Goal: Task Accomplishment & Management: Complete application form

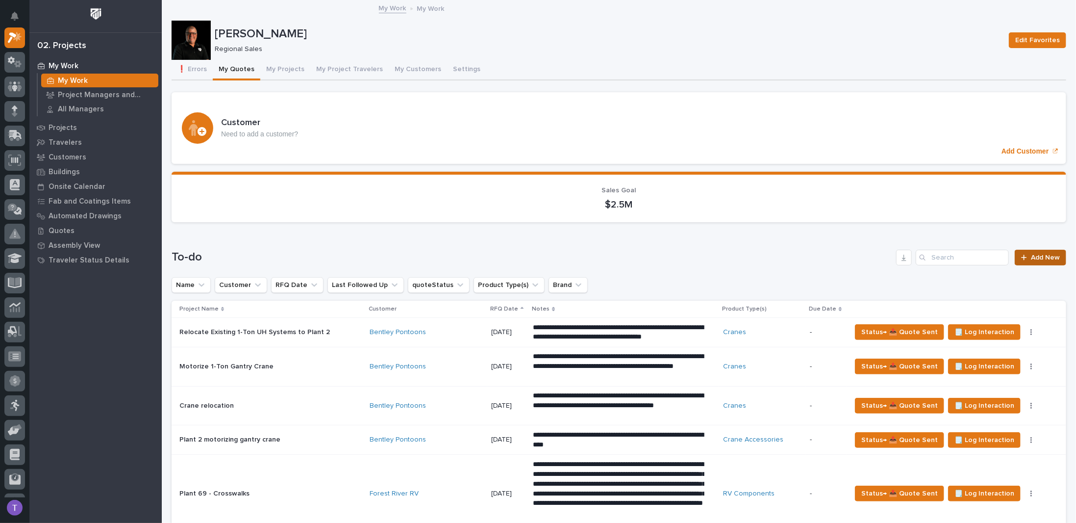
click at [1037, 254] on span "Add New" at bounding box center [1045, 257] width 29 height 7
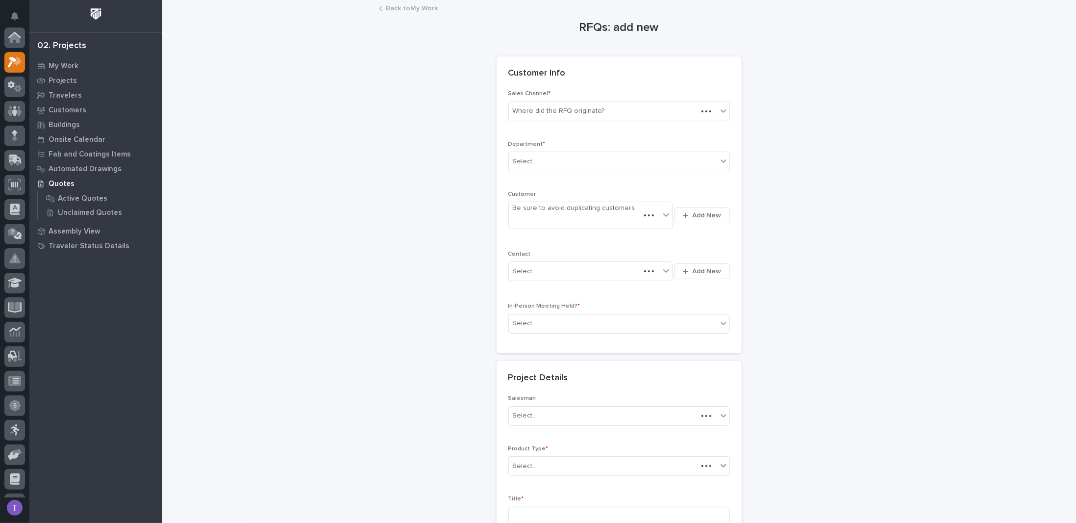
scroll to position [25, 0]
click at [584, 104] on div "Where did the RFQ originate?" at bounding box center [613, 111] width 208 height 16
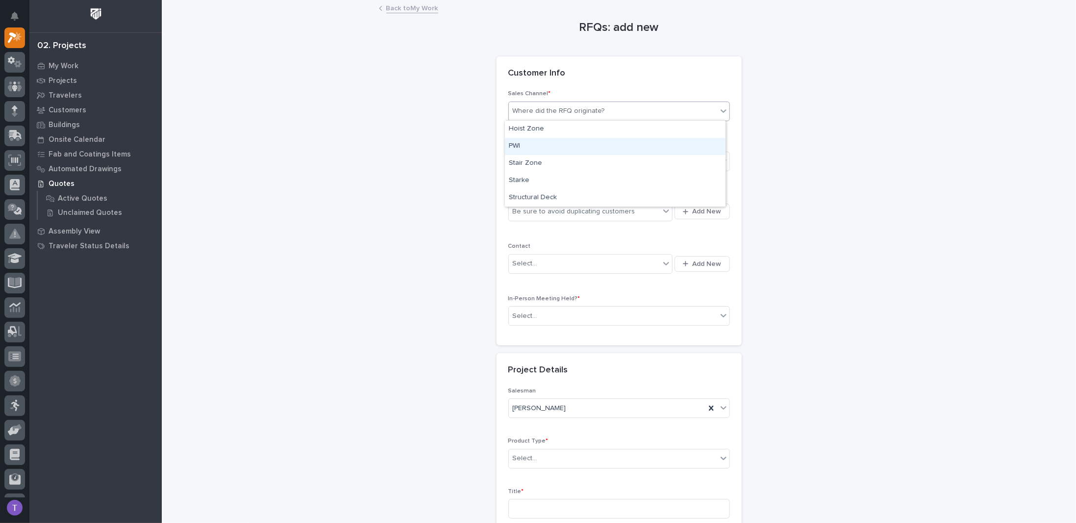
click at [514, 144] on div "PWI" at bounding box center [615, 146] width 221 height 17
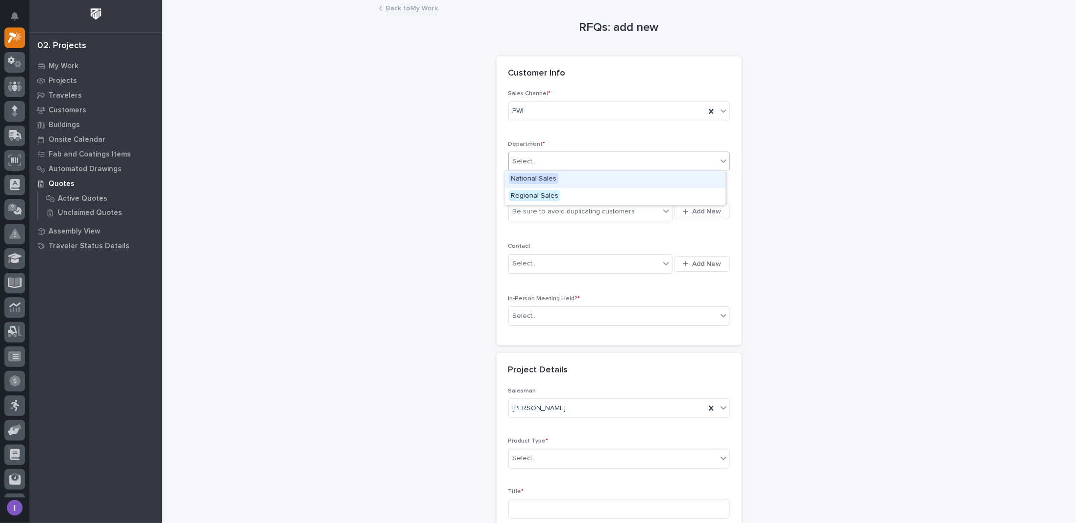
click at [532, 164] on div "Select..." at bounding box center [525, 161] width 25 height 10
click at [525, 194] on span "Regional Sales" at bounding box center [534, 195] width 51 height 11
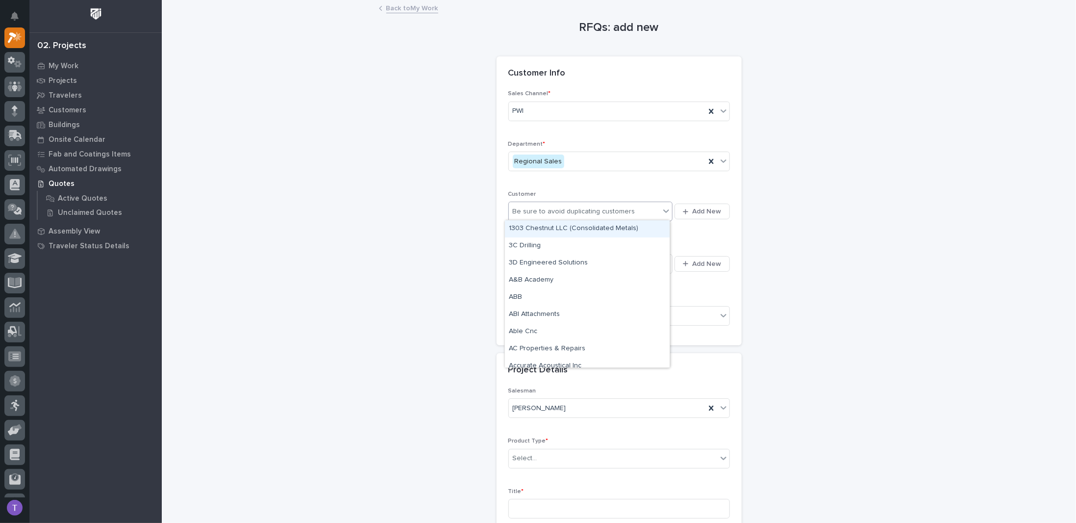
click at [527, 207] on div "Be sure to avoid duplicating customers" at bounding box center [574, 211] width 123 height 10
type input "**********"
click at [526, 225] on div "County Line Lamination" at bounding box center [587, 228] width 165 height 17
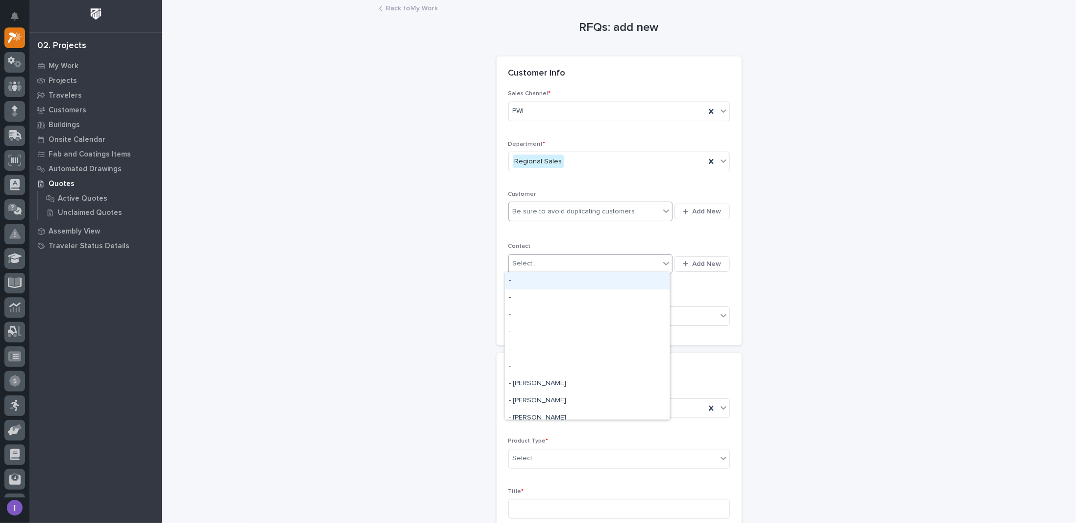
click at [515, 258] on div "Select..." at bounding box center [525, 263] width 25 height 10
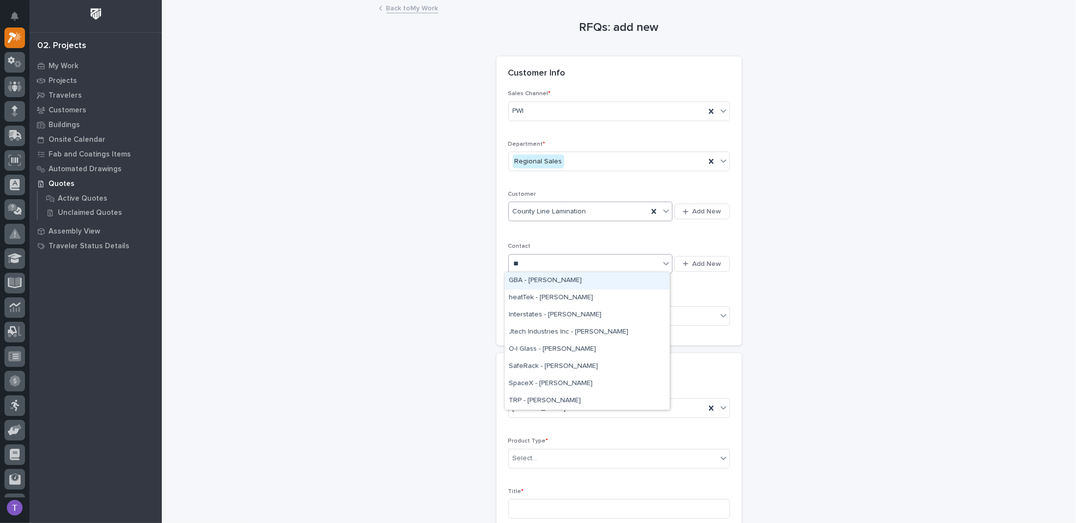
type input "*"
type input "******"
click at [549, 278] on div "County Line Lamination - [PERSON_NAME]" at bounding box center [587, 280] width 165 height 17
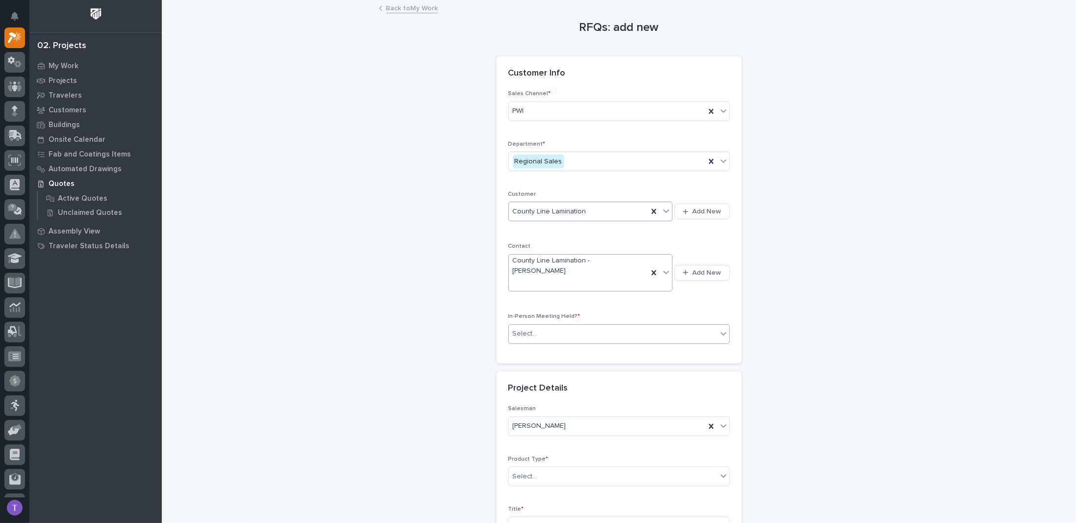
click at [530, 328] on div "Select..." at bounding box center [525, 333] width 25 height 10
click at [513, 350] on span "No" at bounding box center [515, 348] width 13 height 11
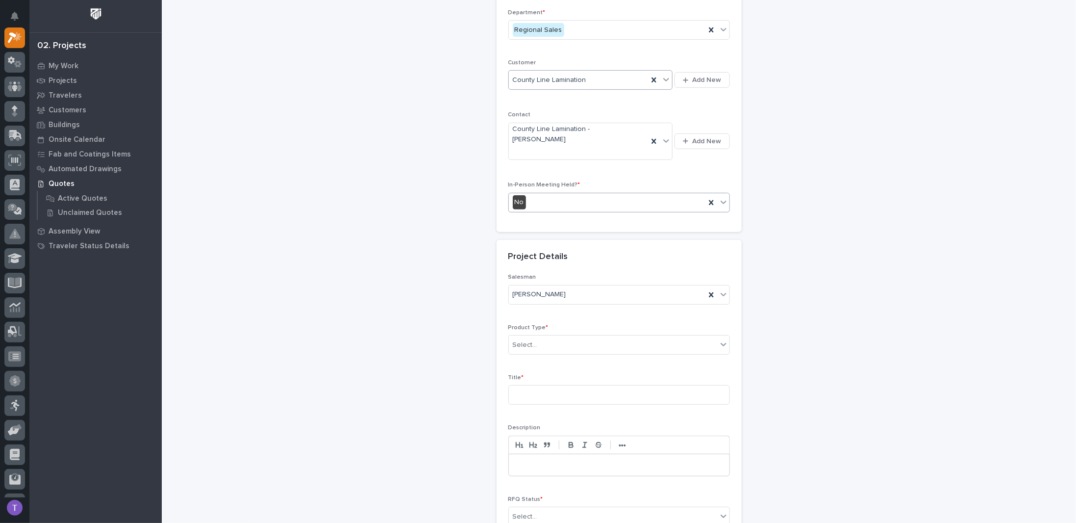
scroll to position [232, 0]
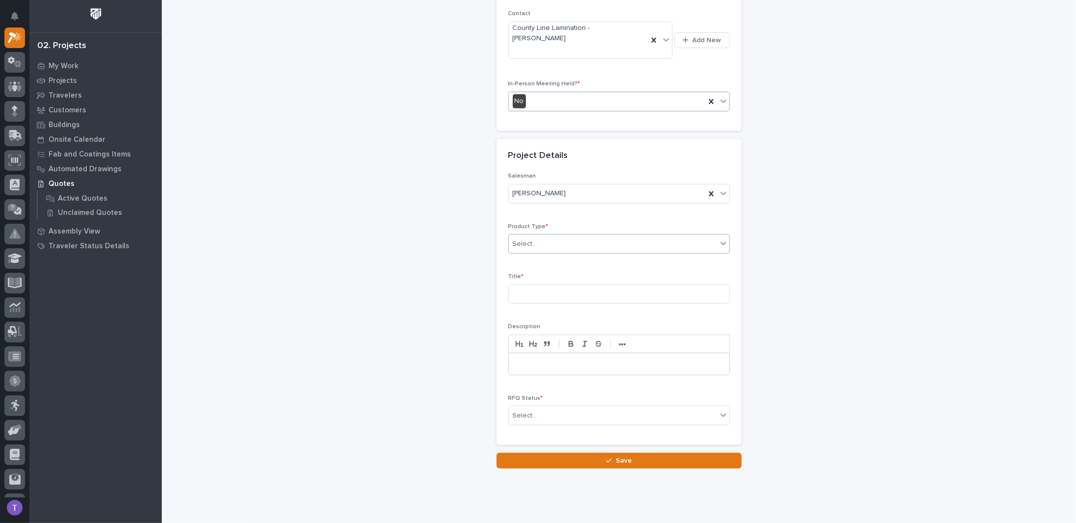
click at [518, 239] on div "Select..." at bounding box center [525, 244] width 25 height 10
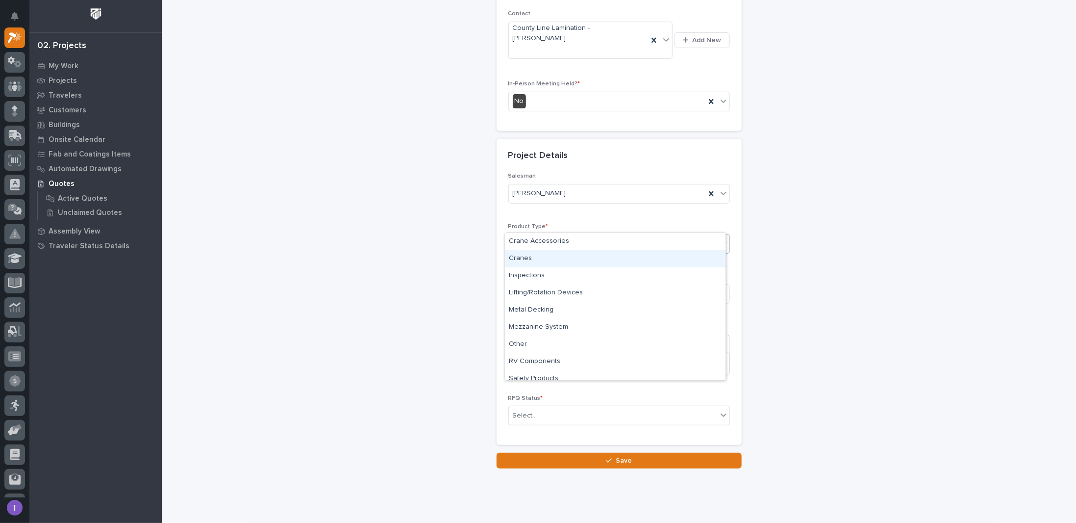
click at [520, 257] on div "Cranes" at bounding box center [615, 258] width 221 height 17
click at [522, 284] on input at bounding box center [619, 294] width 222 height 20
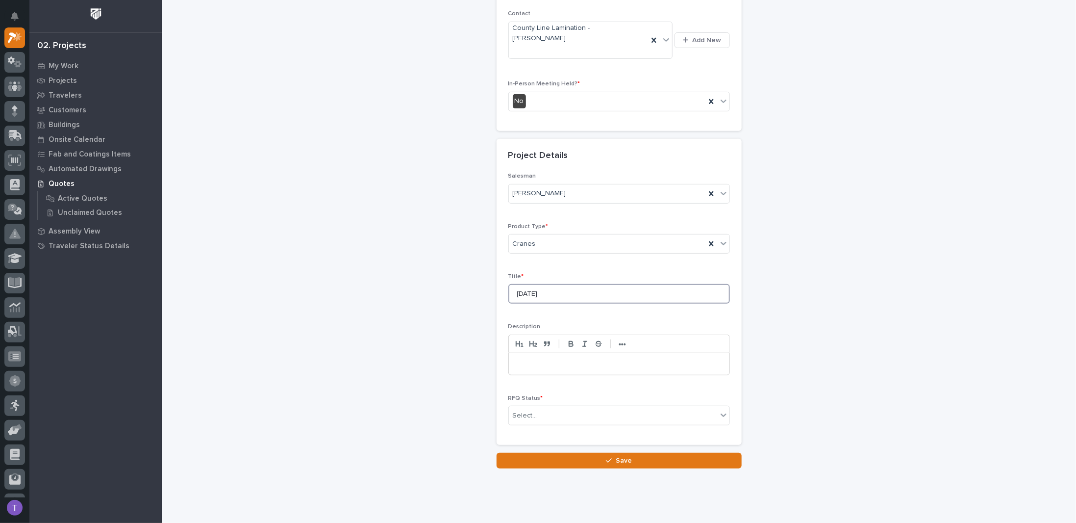
click at [522, 284] on input "[DATE]" at bounding box center [619, 294] width 222 height 20
click at [553, 284] on input "[DATE]" at bounding box center [619, 294] width 222 height 20
type input "[DATE] - [PERSON_NAME] emailed re: extending a crane system in their new facili…"
drag, startPoint x: 721, startPoint y: 273, endPoint x: 470, endPoint y: 275, distance: 251.5
click at [470, 275] on div "RFQs: add new Loading... Saving… Loading... Saving… Loading... Saving… Customer…" at bounding box center [619, 119] width 895 height 700
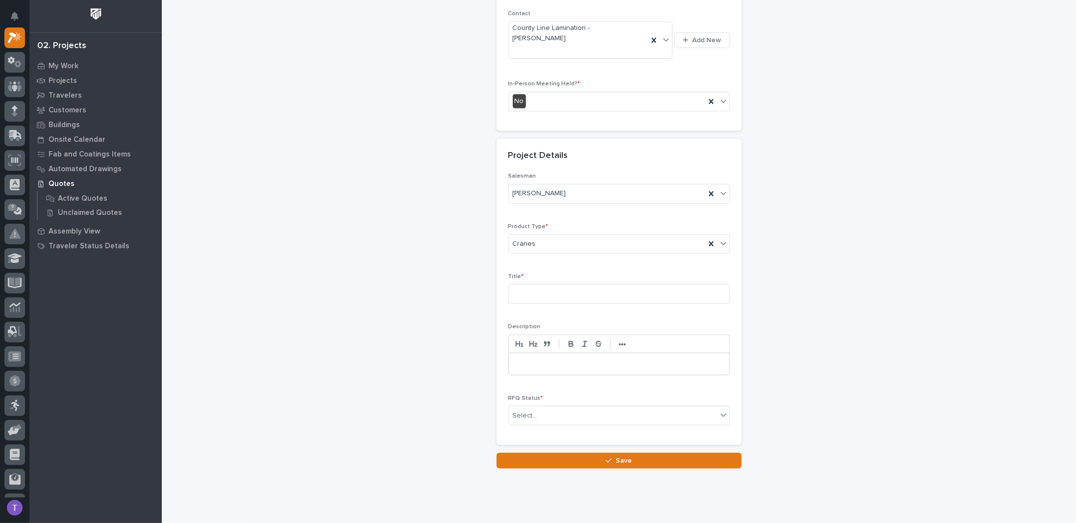
click at [531, 359] on p at bounding box center [619, 364] width 206 height 10
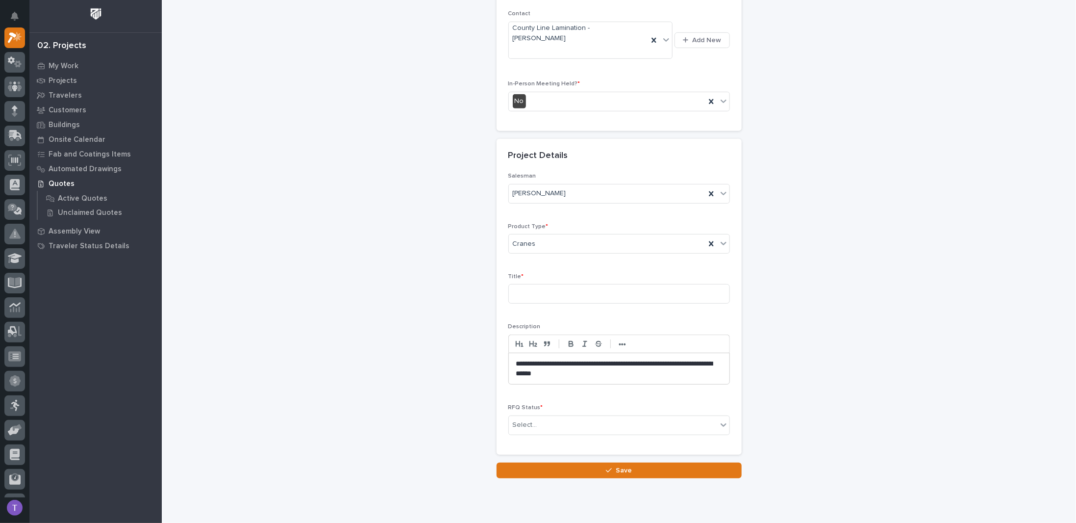
scroll to position [237, 0]
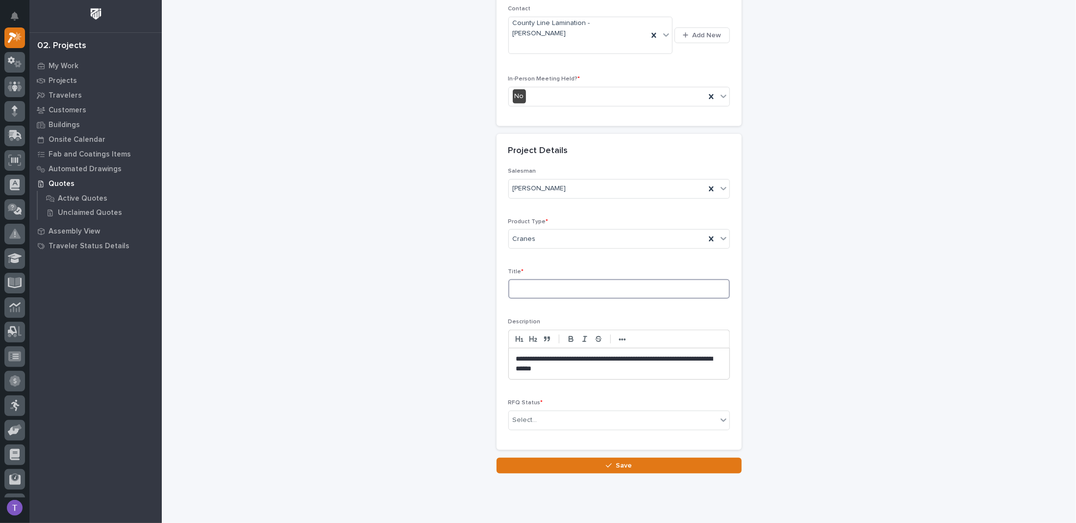
click at [528, 279] on input at bounding box center [619, 289] width 222 height 20
type input "Ligonier Plant - Crane System Extension"
click at [520, 415] on div "Select..." at bounding box center [525, 420] width 25 height 10
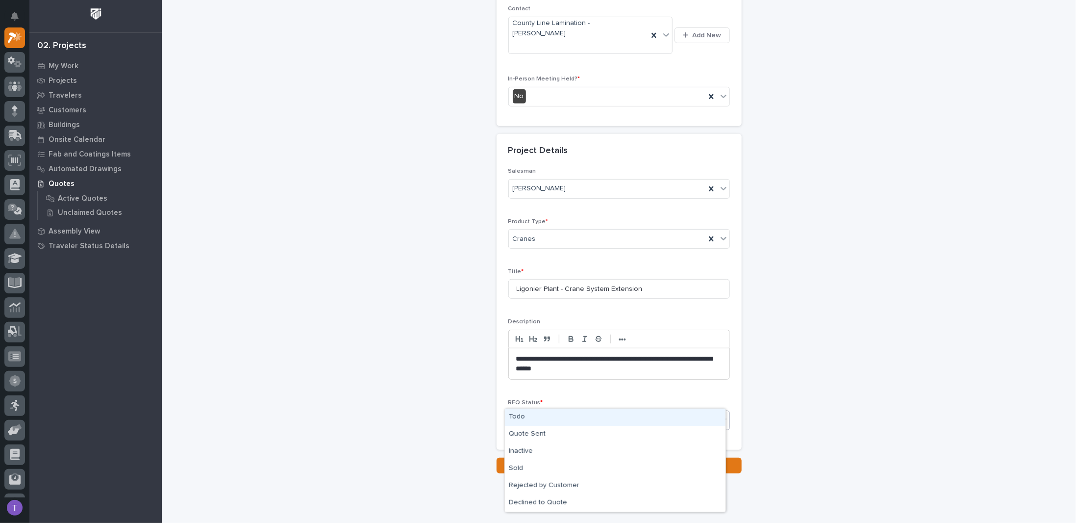
click at [517, 415] on div "Todo" at bounding box center [615, 416] width 221 height 17
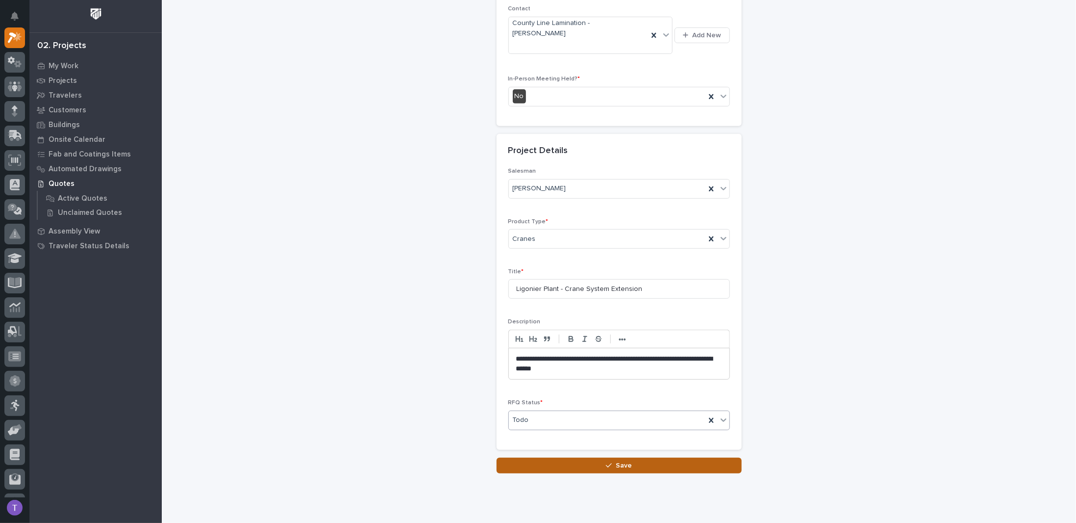
click at [618, 461] on span "Save" at bounding box center [624, 465] width 16 height 9
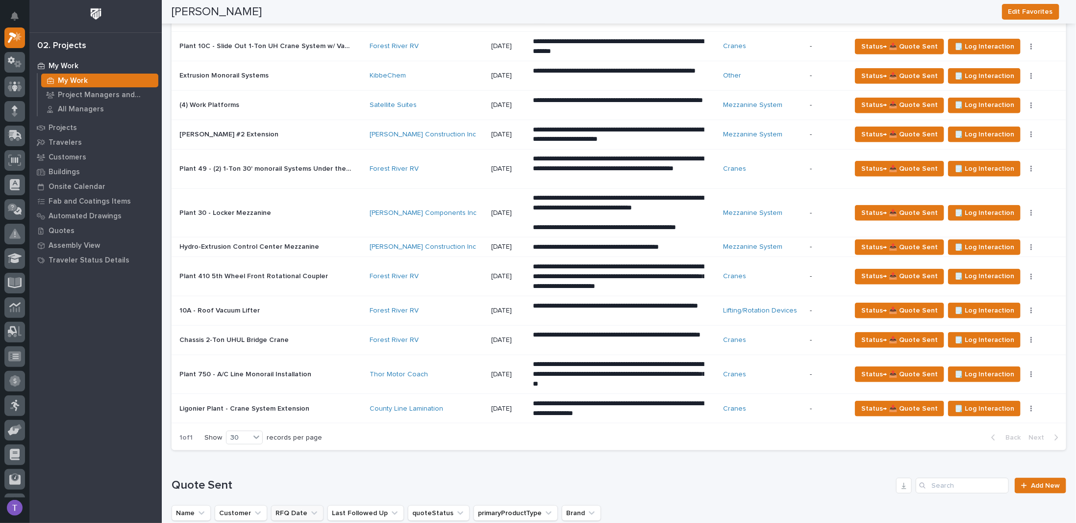
scroll to position [539, 0]
click at [225, 271] on p "Plant 410 5th Wheel Front Rotational Coupler" at bounding box center [254, 276] width 150 height 10
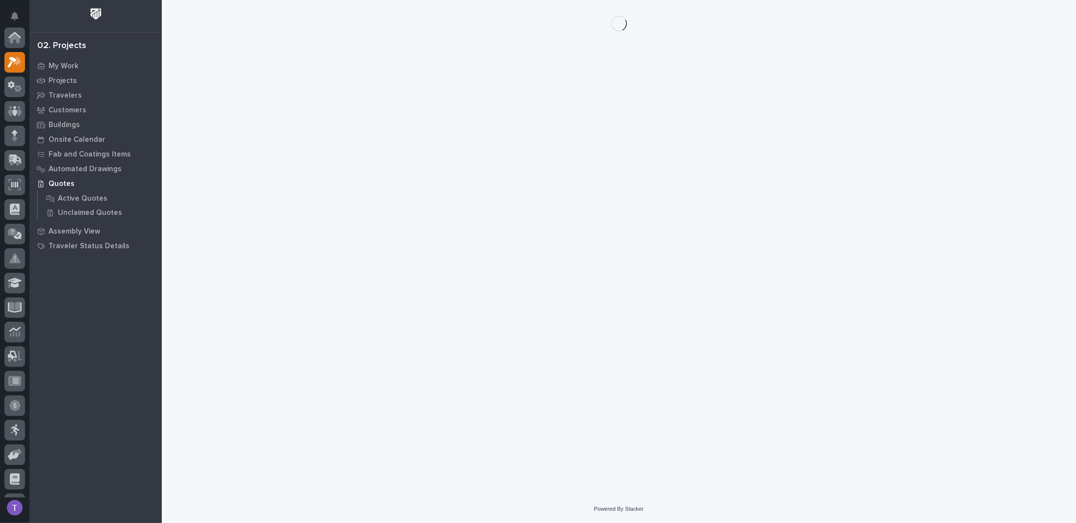
scroll to position [25, 0]
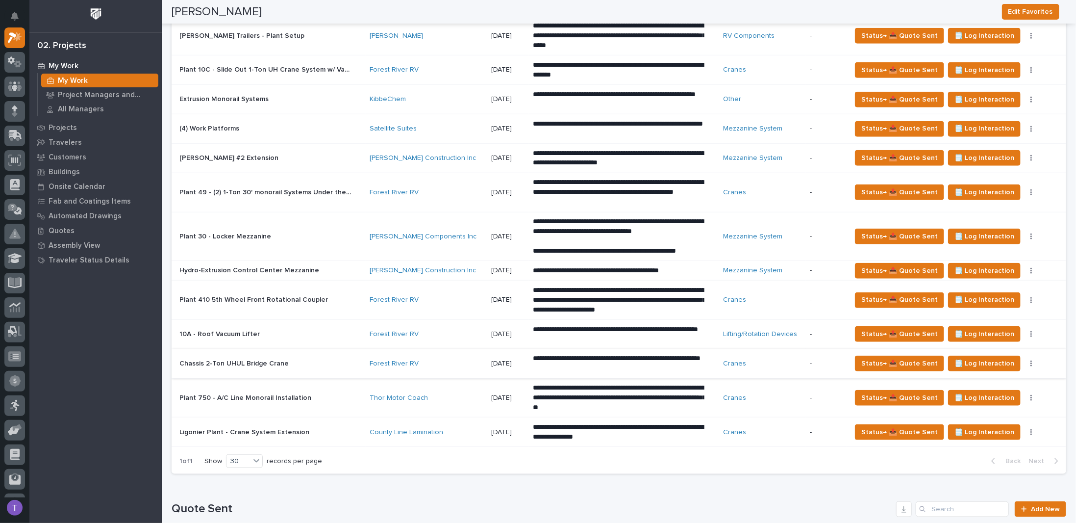
scroll to position [539, 0]
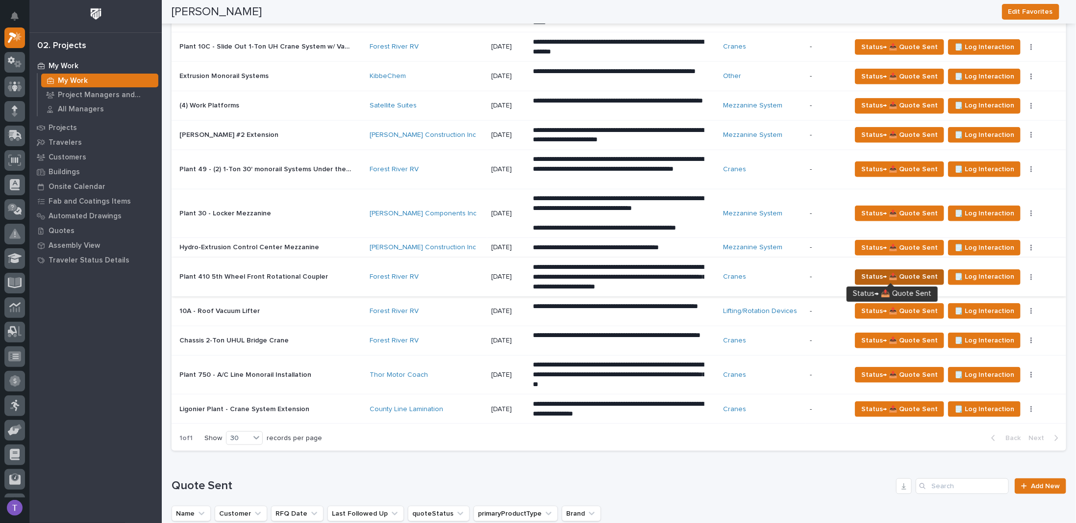
click at [890, 273] on span "Status→ 📤 Quote Sent" at bounding box center [899, 277] width 76 height 12
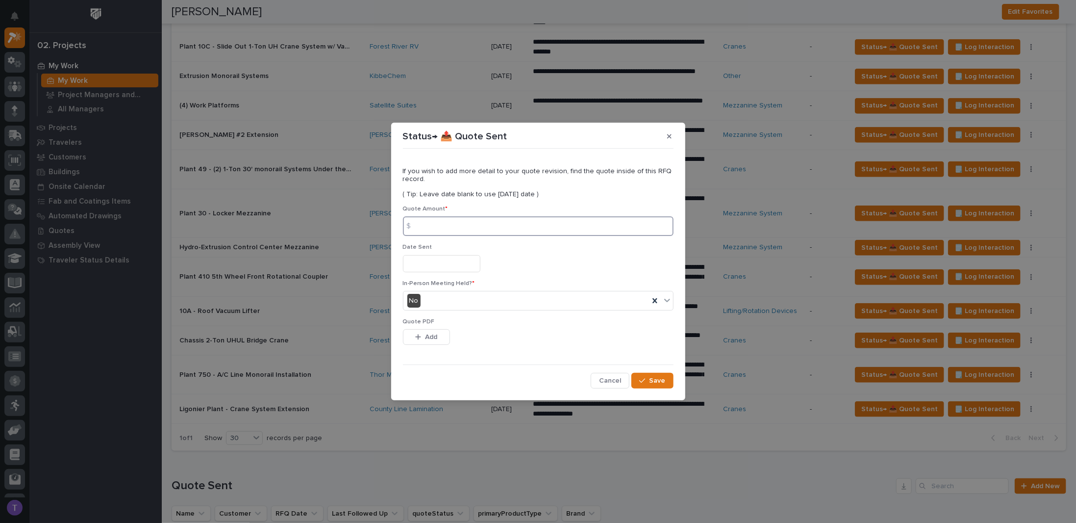
click at [449, 225] on input at bounding box center [538, 226] width 271 height 20
type input "1775"
click at [433, 260] on input "text" at bounding box center [441, 263] width 77 height 17
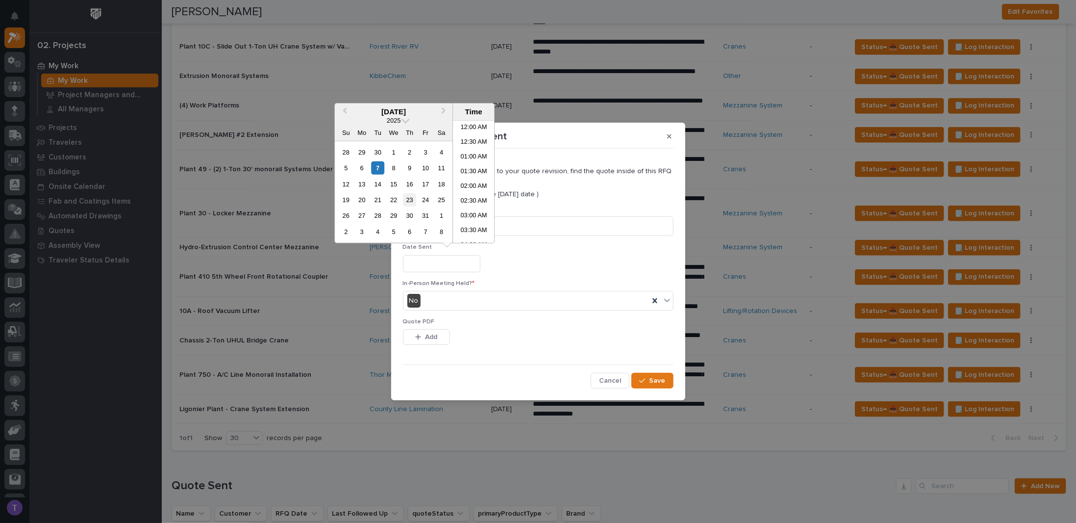
scroll to position [181, 0]
click at [378, 168] on div "7" at bounding box center [377, 167] width 13 height 13
type input "**********"
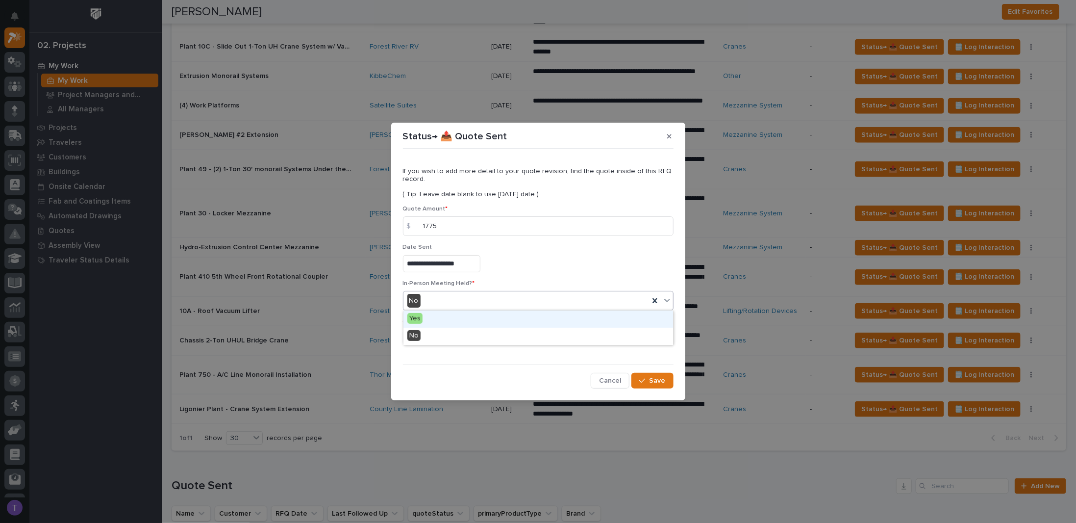
click at [412, 319] on span "Yes" at bounding box center [414, 318] width 15 height 11
click at [423, 335] on div "button" at bounding box center [420, 336] width 10 height 7
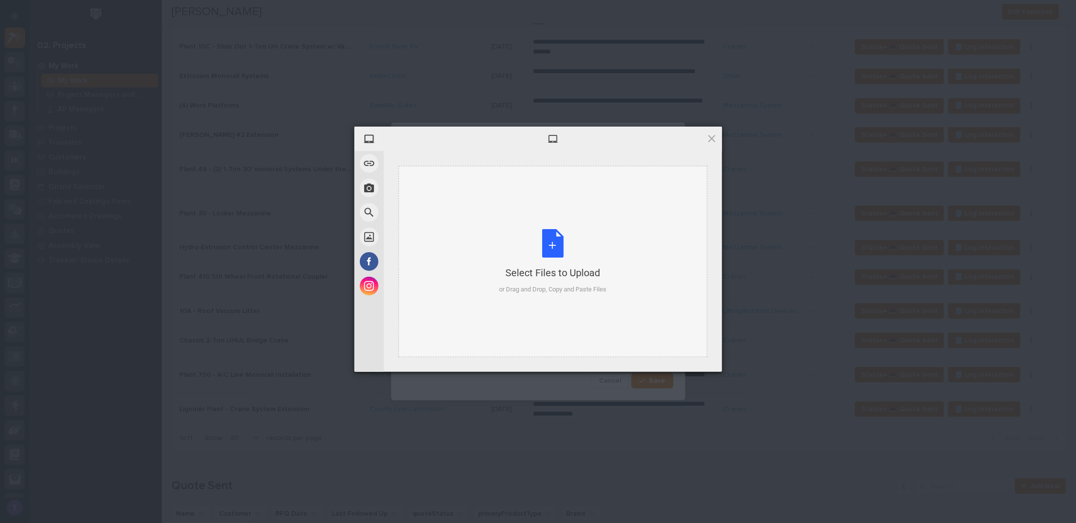
click at [552, 239] on div "Select Files to Upload or Drag and Drop, Copy and Paste Files" at bounding box center [552, 261] width 107 height 65
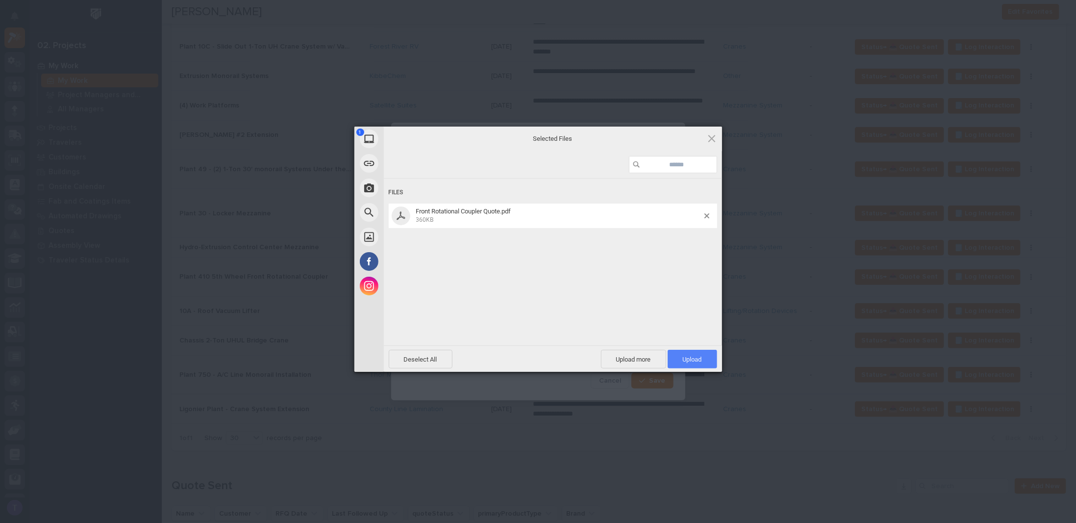
click at [690, 357] on span "Upload 1" at bounding box center [692, 358] width 19 height 7
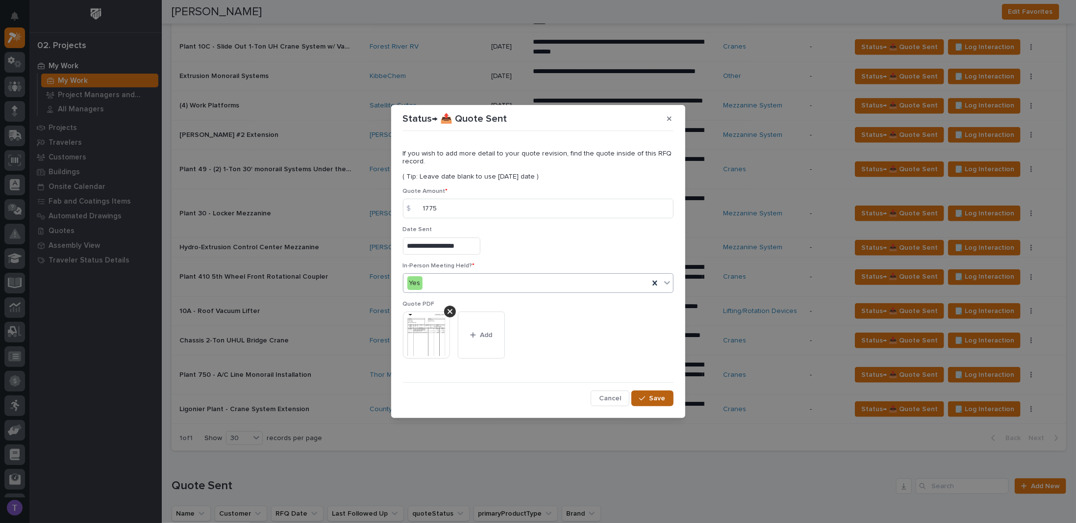
click at [656, 396] on span "Save" at bounding box center [658, 398] width 16 height 9
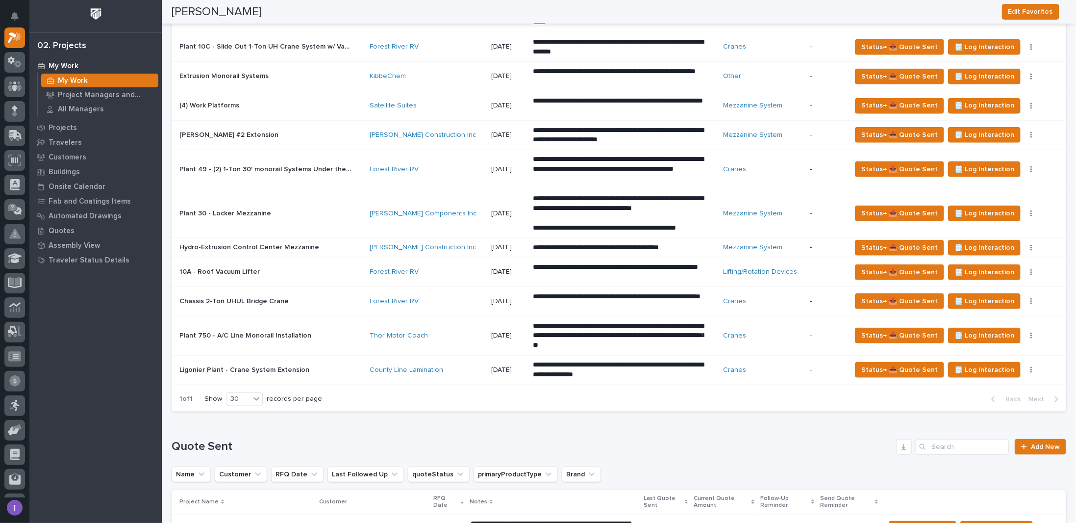
click at [249, 164] on p "Plant 49 - (2) 1-Ton 30' monorail Systems Under the Mezzanine" at bounding box center [266, 168] width 174 height 10
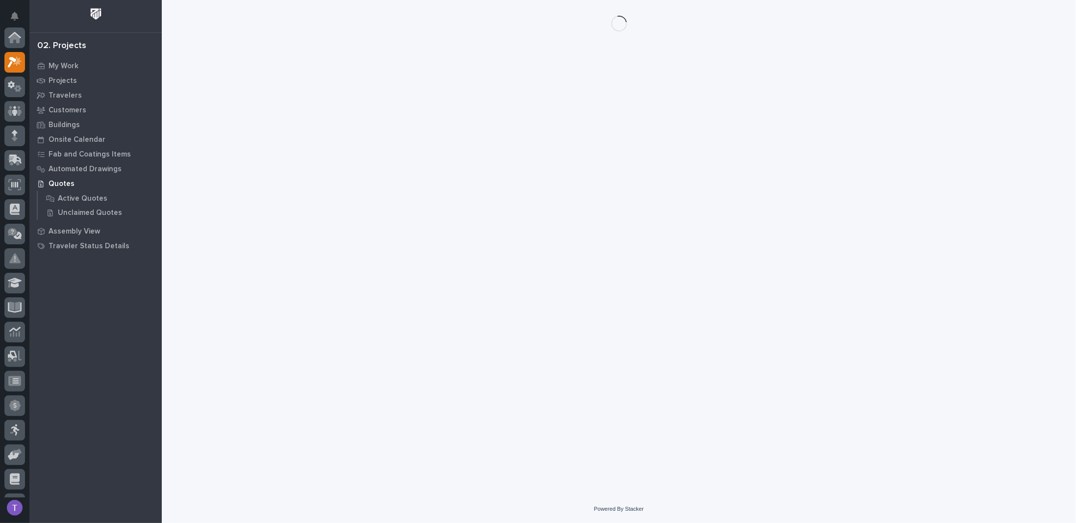
scroll to position [25, 0]
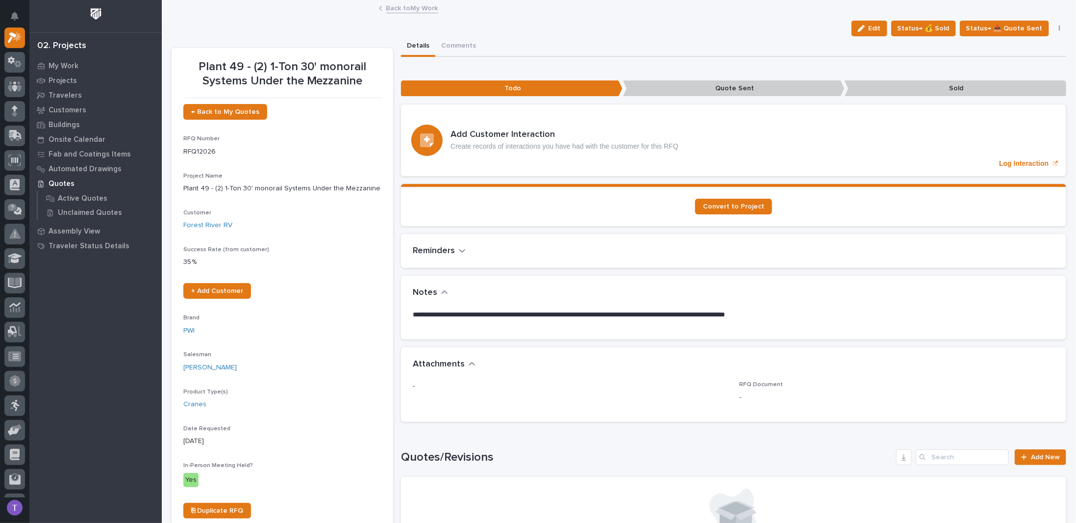
click at [390, 7] on link "Back to My Work" at bounding box center [412, 7] width 52 height 11
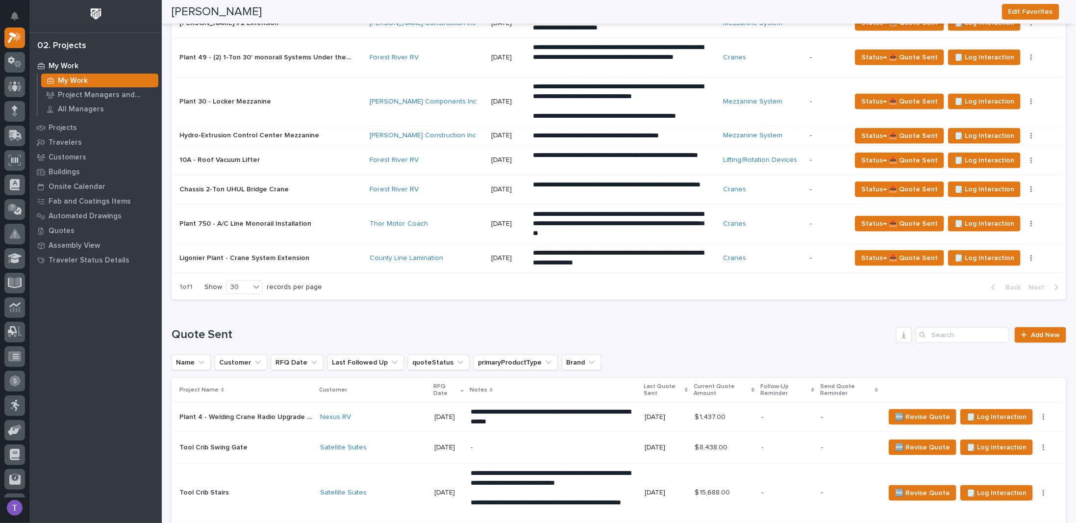
scroll to position [637, 0]
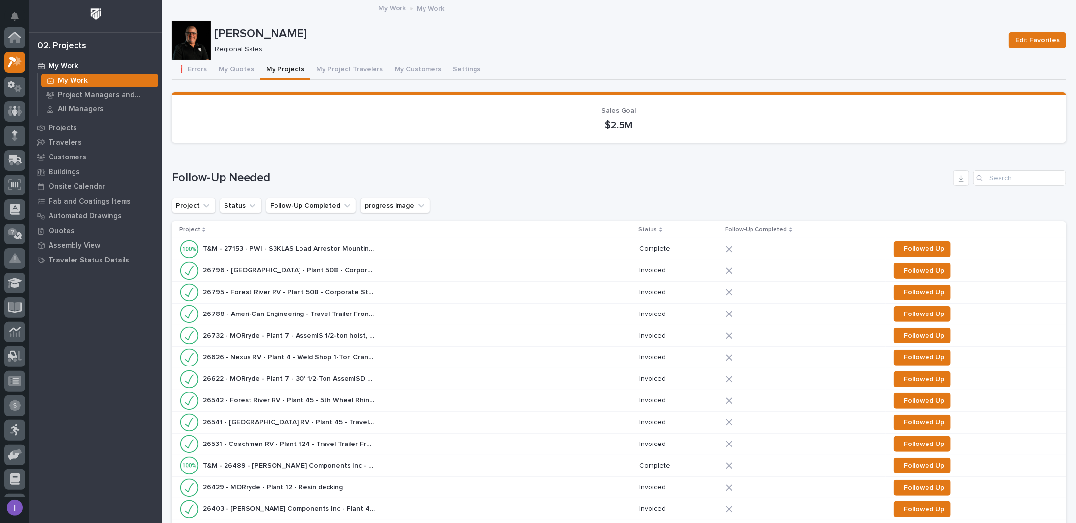
scroll to position [25, 0]
